Goal: Check status: Check status

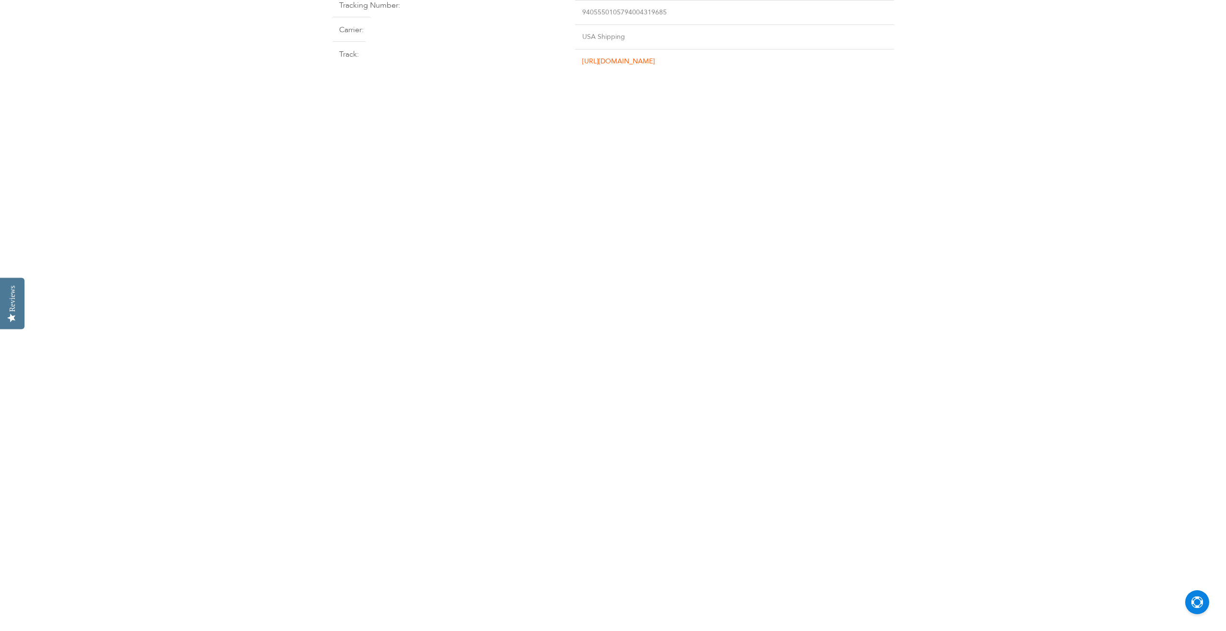
type input "[EMAIL_ADDRESS][DOMAIN_NAME]"
click at [645, 60] on link "[URL][DOMAIN_NAME]" at bounding box center [618, 61] width 73 height 9
drag, startPoint x: 556, startPoint y: 11, endPoint x: 468, endPoint y: 11, distance: 88.4
click at [575, 11] on td "9405550105794004319685" at bounding box center [734, 12] width 319 height 24
copy td "9405550105794004319685"
